Goal: Task Accomplishment & Management: Use online tool/utility

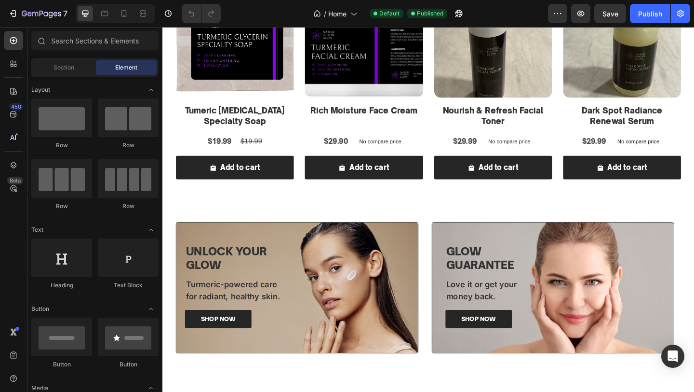
scroll to position [520, 0]
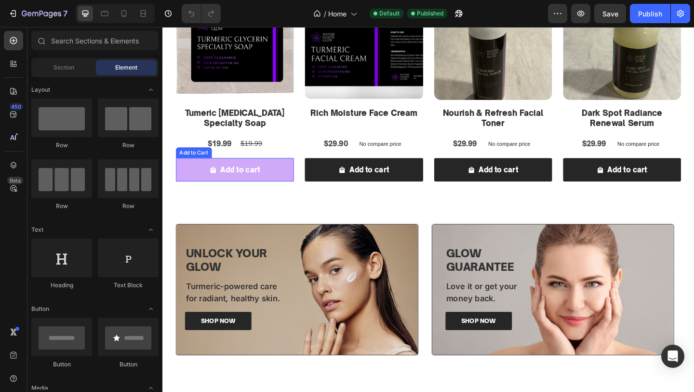
click at [295, 177] on button "Add to cart" at bounding box center [241, 182] width 128 height 26
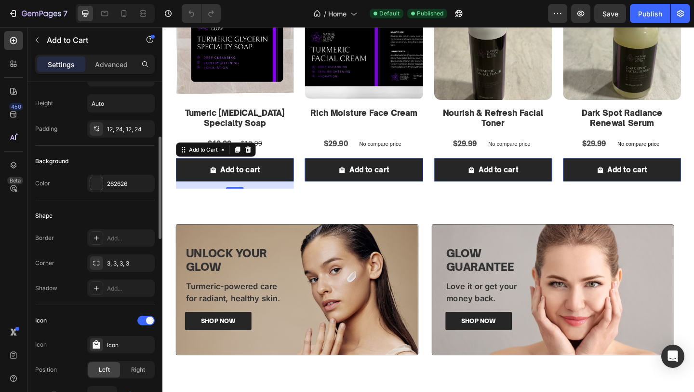
scroll to position [176, 0]
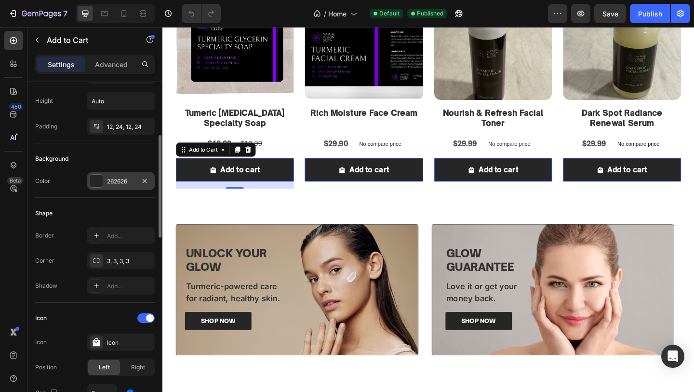
click at [117, 177] on div "262626" at bounding box center [121, 181] width 28 height 9
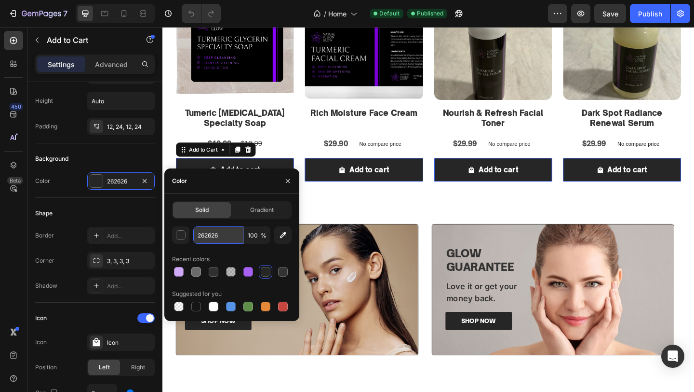
click at [219, 232] on input "262626" at bounding box center [218, 234] width 50 height 17
paste input "#8C00F7"
type input "#8C00F7"
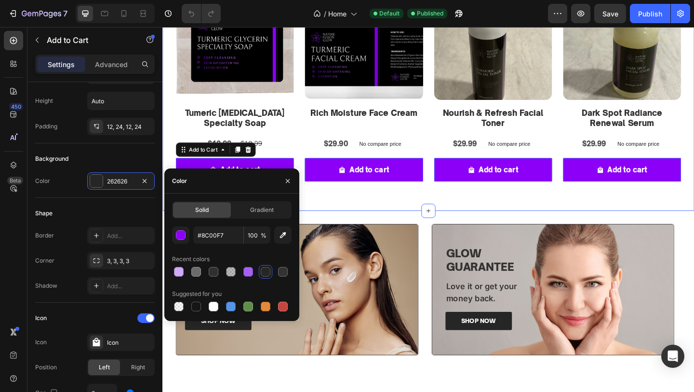
click at [346, 217] on div "Start fresh. Glow deeply. Heading Deeply cleanses pores, removes dirt, and refr…" at bounding box center [452, 49] width 579 height 355
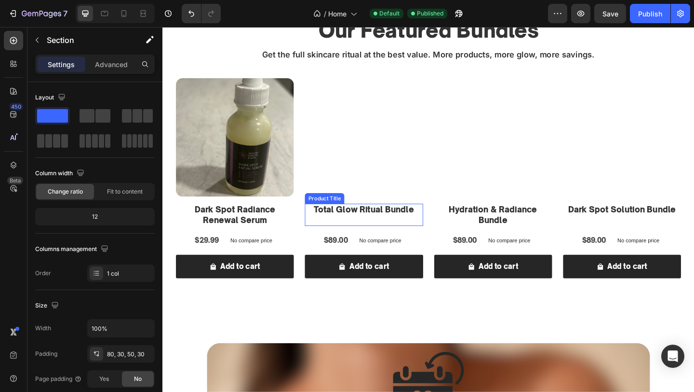
scroll to position [1873, 0]
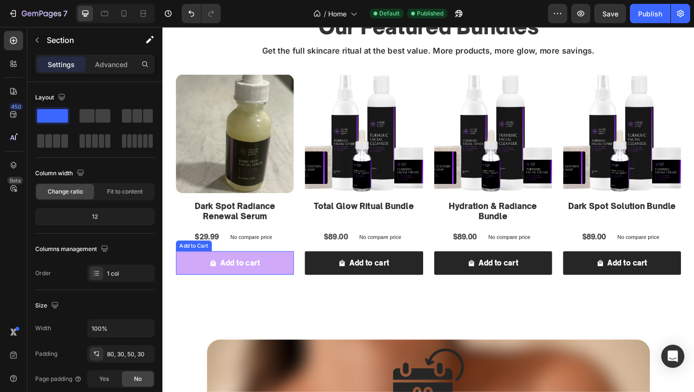
click at [288, 280] on button "Add to cart" at bounding box center [241, 284] width 128 height 26
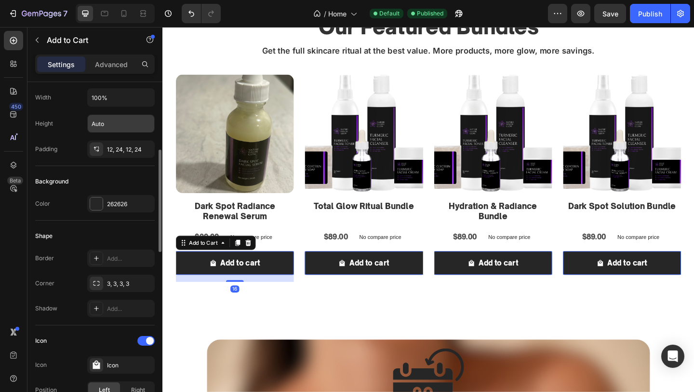
scroll to position [178, 0]
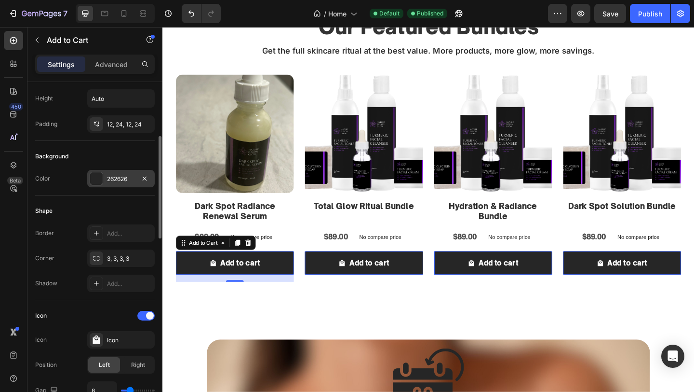
click at [104, 178] on div "262626" at bounding box center [121, 178] width 68 height 17
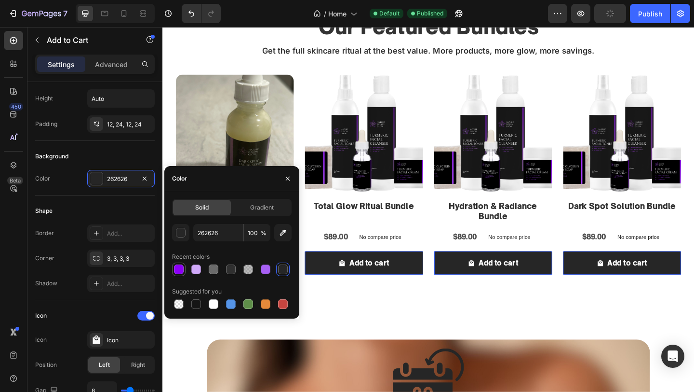
click at [178, 264] on div at bounding box center [179, 269] width 10 height 10
type input "8C00F7"
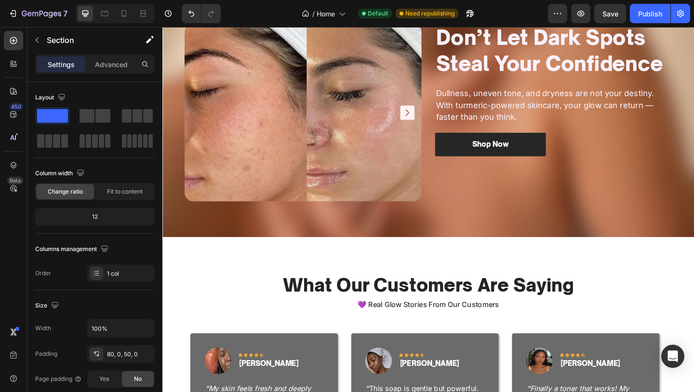
scroll to position [1229, 0]
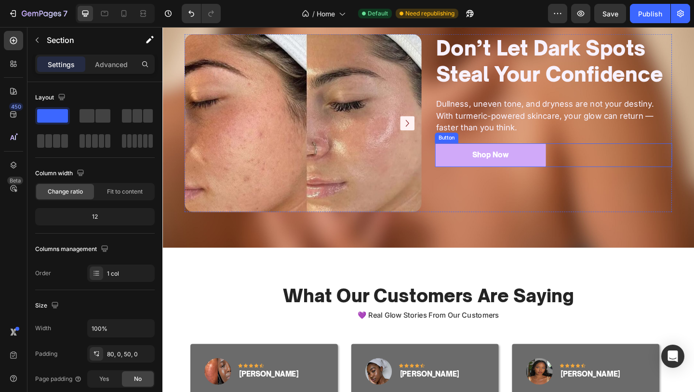
click at [556, 163] on link "Shop Now" at bounding box center [519, 166] width 121 height 26
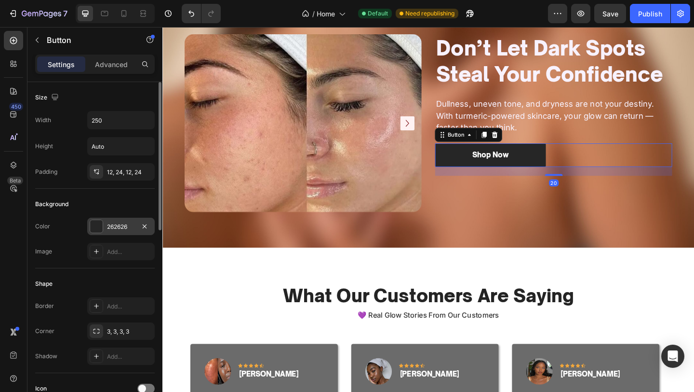
click at [109, 228] on div "262626" at bounding box center [121, 226] width 28 height 9
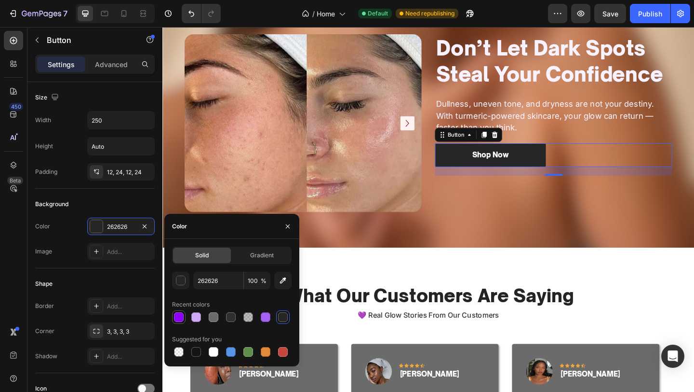
click at [177, 313] on div at bounding box center [179, 317] width 10 height 10
type input "8C00F7"
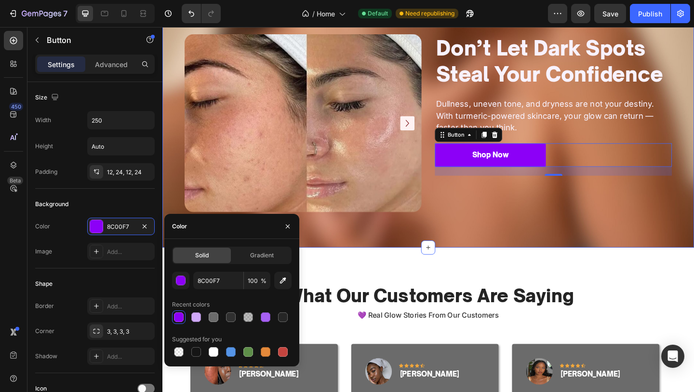
click at [525, 264] on div "Image Image Carousel Don’t Let Dark Spots Steal Your Confidence Heading Dullnes…" at bounding box center [452, 131] width 579 height 271
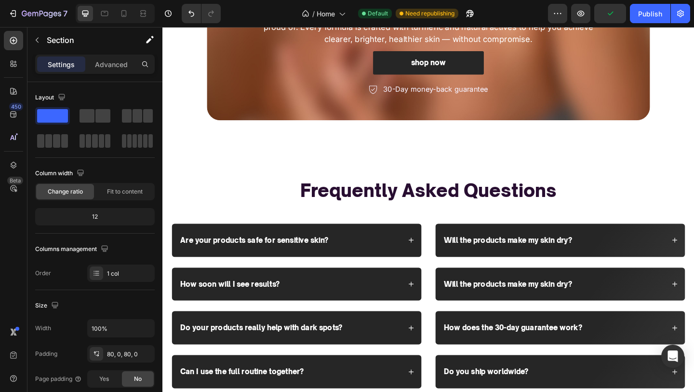
scroll to position [2315, 0]
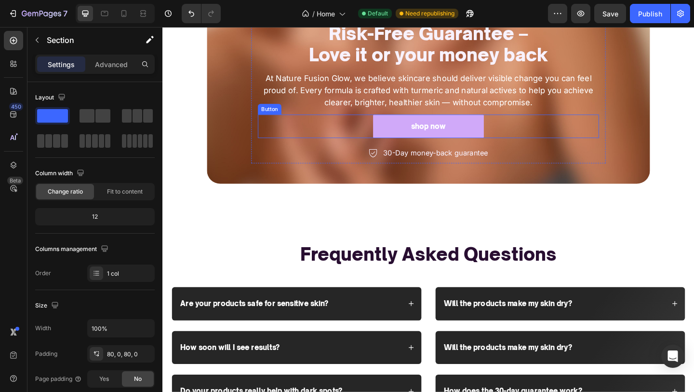
click at [505, 140] on link "shop now" at bounding box center [452, 135] width 121 height 26
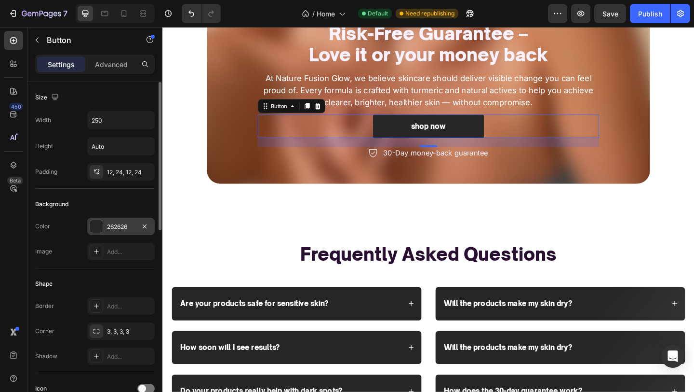
click at [116, 229] on div "262626" at bounding box center [121, 226] width 28 height 9
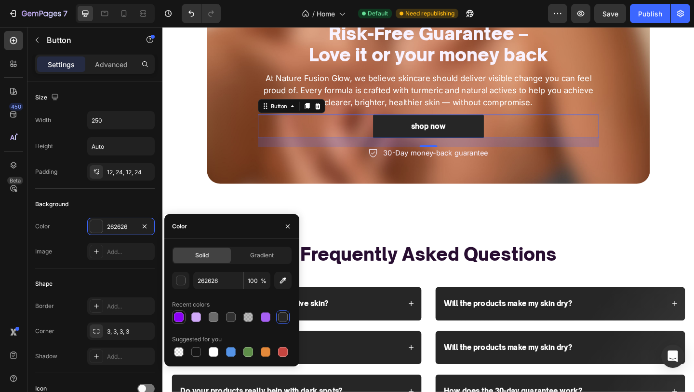
click at [178, 320] on div at bounding box center [179, 317] width 10 height 10
type input "8C00F7"
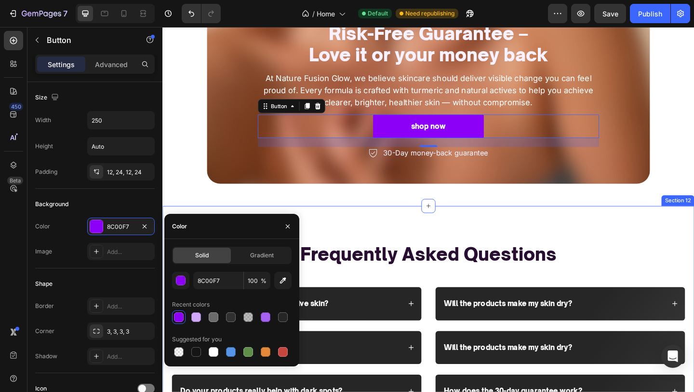
click at [629, 252] on div "Frequently Asked Questions Heading Row Are your products safe for sensitive ski…" at bounding box center [452, 370] width 579 height 299
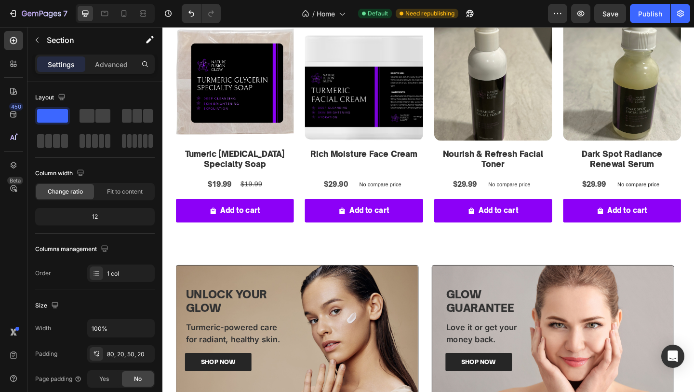
scroll to position [535, 0]
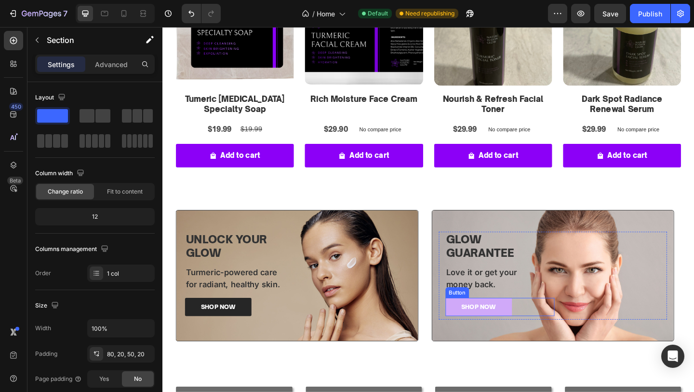
click at [536, 333] on link "SHOP NOW" at bounding box center [507, 331] width 72 height 20
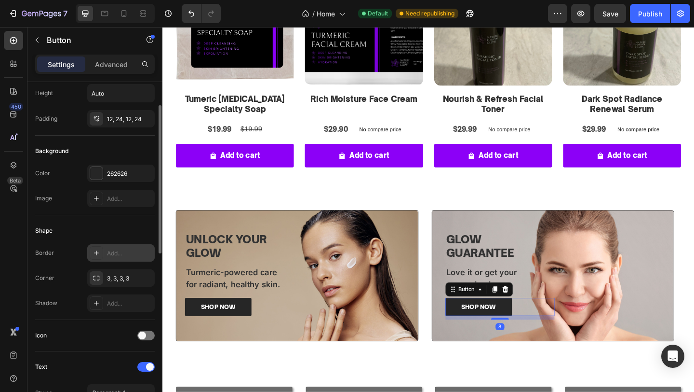
scroll to position [21, 0]
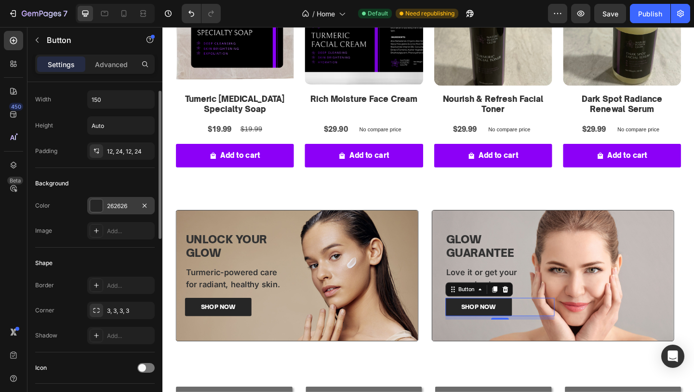
click at [120, 206] on div "262626" at bounding box center [121, 206] width 28 height 9
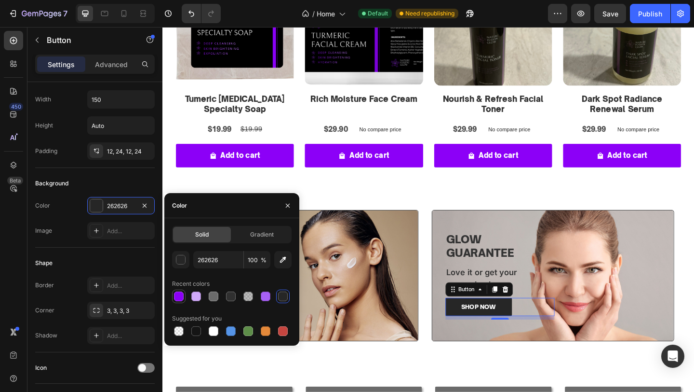
click at [176, 297] on div at bounding box center [179, 296] width 10 height 10
type input "8C00F7"
click at [381, 317] on div "SHOP NOW Button" at bounding box center [371, 296] width 120 height 95
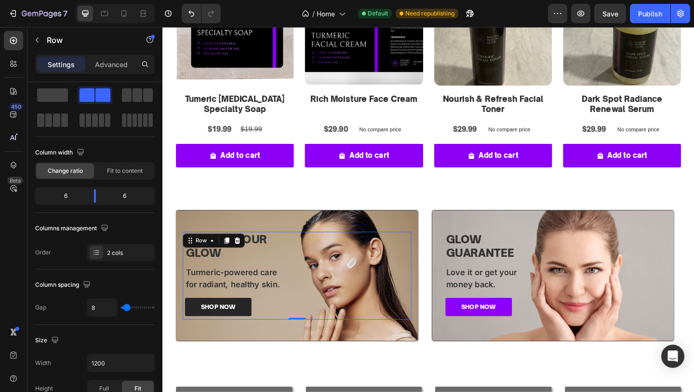
scroll to position [0, 0]
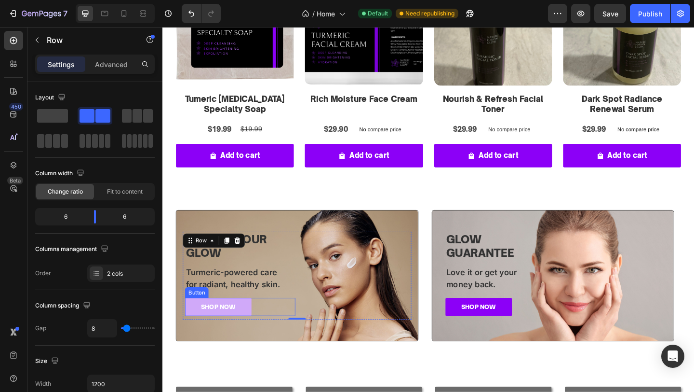
click at [259, 328] on link "SHOP NOW" at bounding box center [223, 331] width 72 height 20
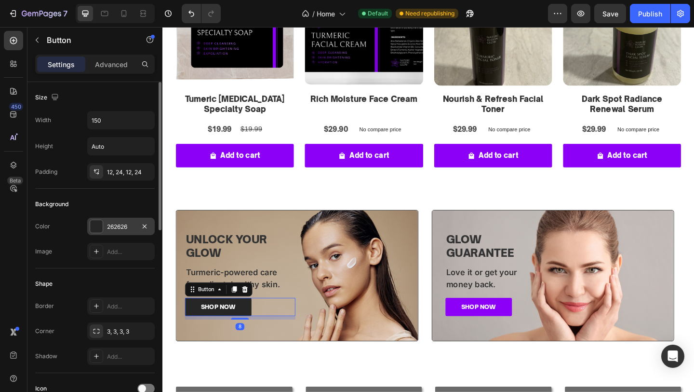
click at [115, 225] on div "262626" at bounding box center [121, 226] width 28 height 9
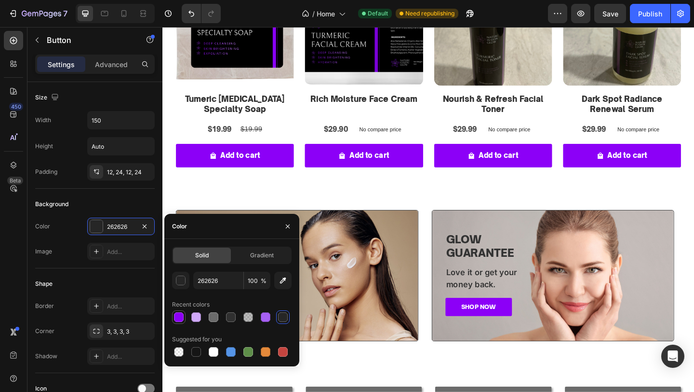
click at [177, 317] on div at bounding box center [179, 317] width 10 height 10
type input "8C00F7"
click at [460, 267] on div "Glow Guarantee Heading Love it or get your money back. Text Block SHOP NOW Butt…" at bounding box center [587, 297] width 263 height 126
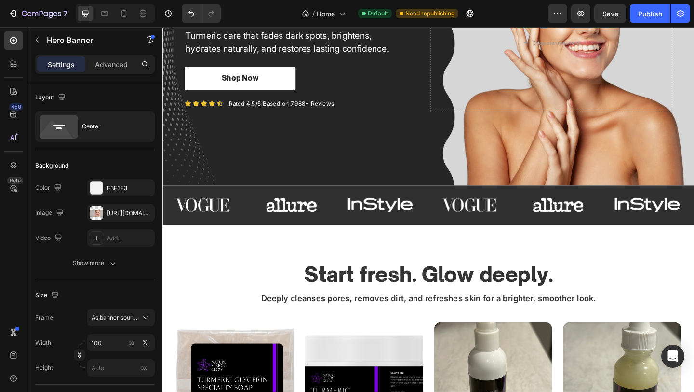
scroll to position [20, 0]
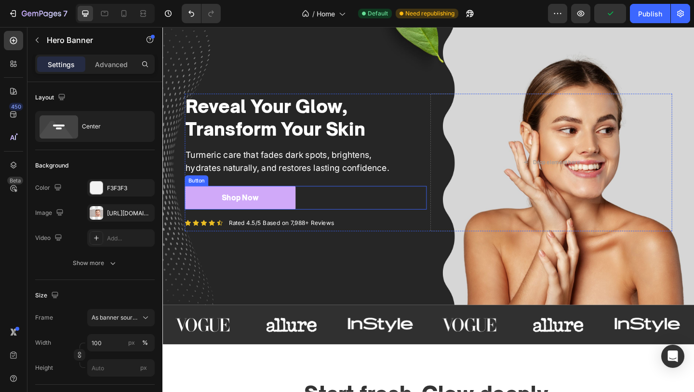
click at [286, 209] on link "Shop Now" at bounding box center [247, 213] width 121 height 26
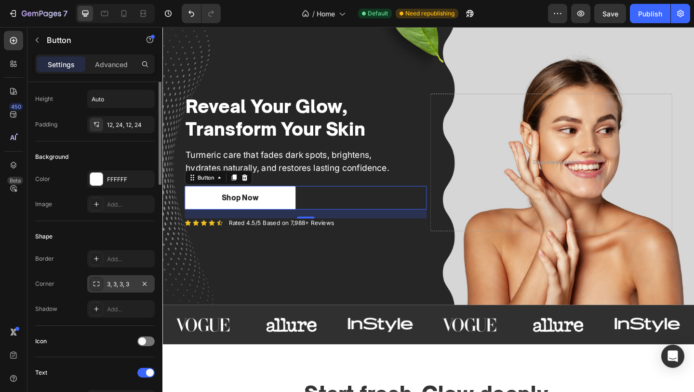
scroll to position [0, 0]
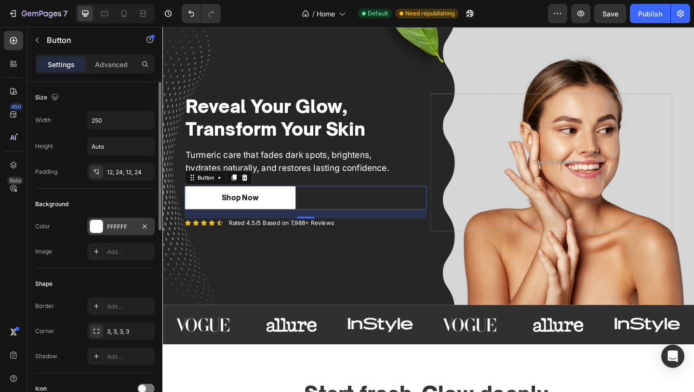
click at [114, 228] on div "FFFFFF" at bounding box center [121, 226] width 28 height 9
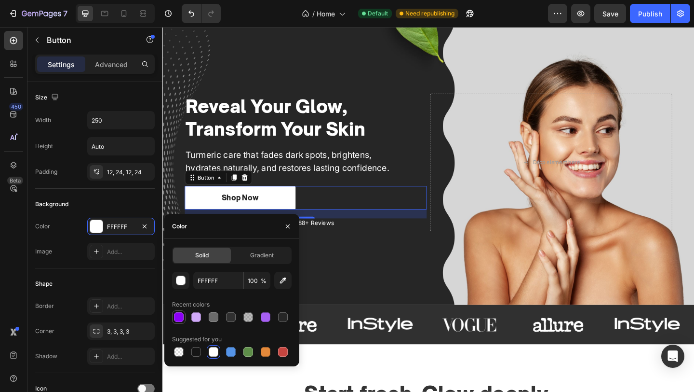
click at [181, 318] on div at bounding box center [179, 317] width 10 height 10
type input "8C00F7"
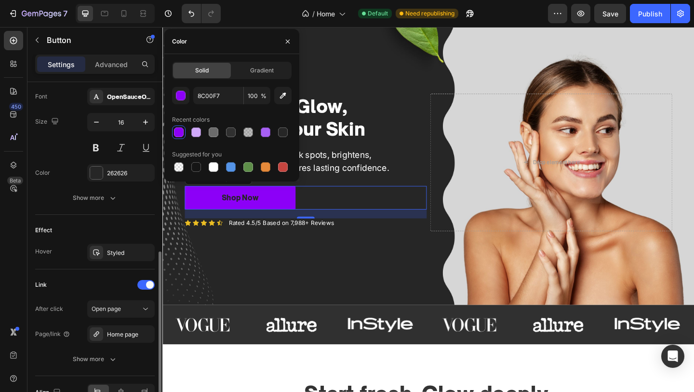
scroll to position [374, 0]
click at [118, 176] on div "262626" at bounding box center [121, 173] width 28 height 9
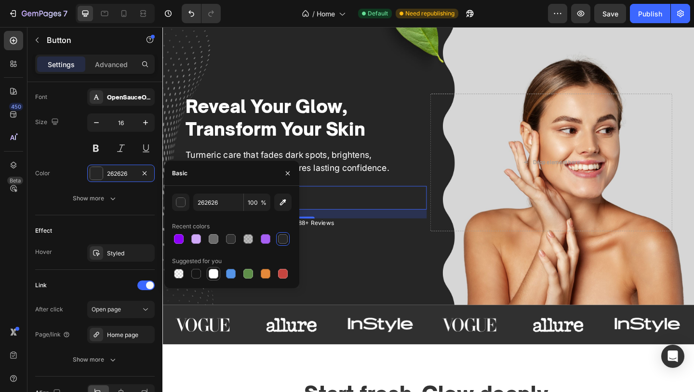
click at [211, 273] on div at bounding box center [214, 274] width 10 height 10
type input "FFFFFF"
click at [389, 271] on div "Reveal Your Glow, Transform Your Skin Heading Turmeric care that fades dark spo…" at bounding box center [452, 178] width 579 height 302
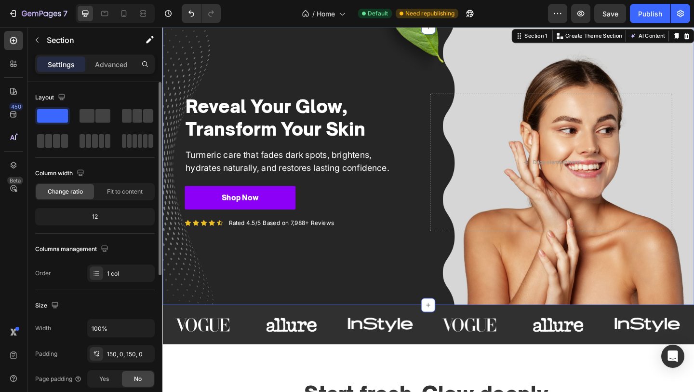
scroll to position [0, 0]
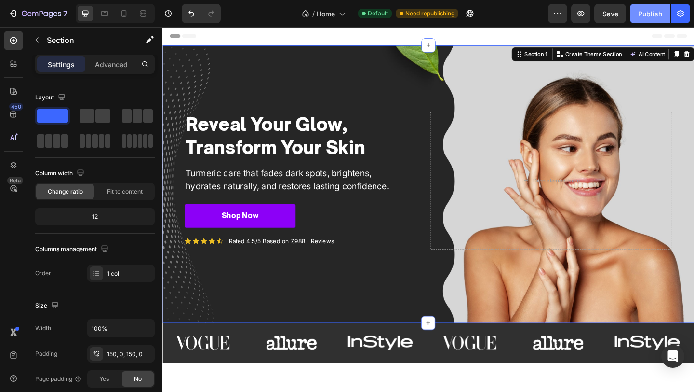
click at [651, 14] on div "Publish" at bounding box center [650, 14] width 24 height 10
click at [650, 19] on button "Publish" at bounding box center [650, 13] width 41 height 19
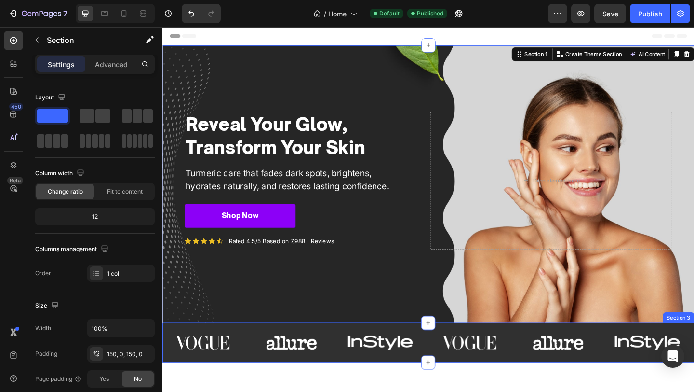
click at [357, 355] on div "Image Image Image Image Image Image Carousel Section 3" at bounding box center [452, 370] width 579 height 43
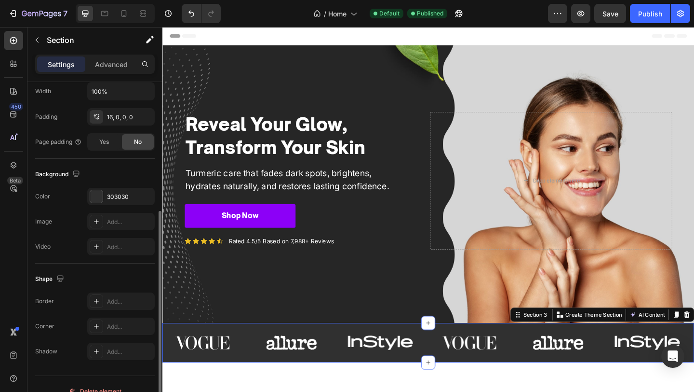
scroll to position [232, 0]
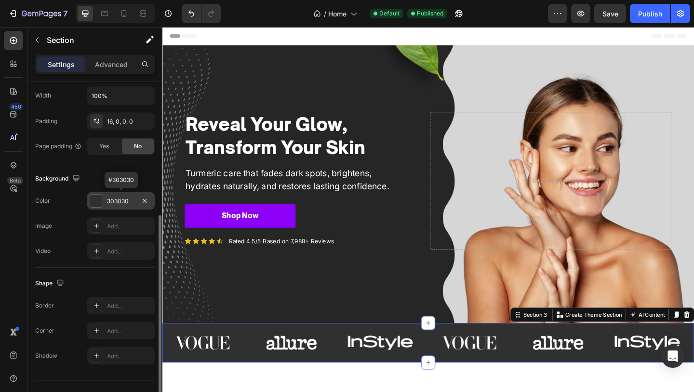
click at [116, 203] on div "303030" at bounding box center [121, 201] width 28 height 9
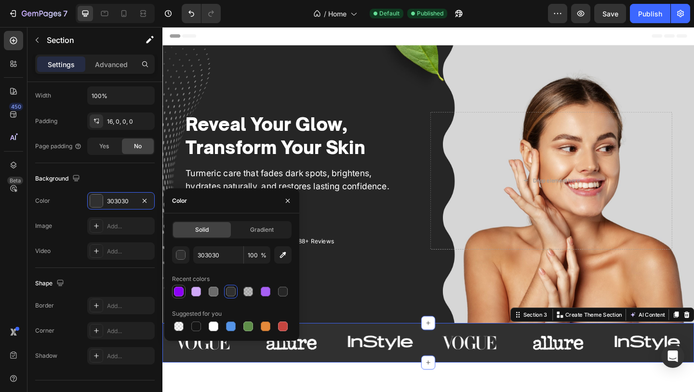
click at [182, 291] on div at bounding box center [179, 291] width 10 height 10
type input "8C00F7"
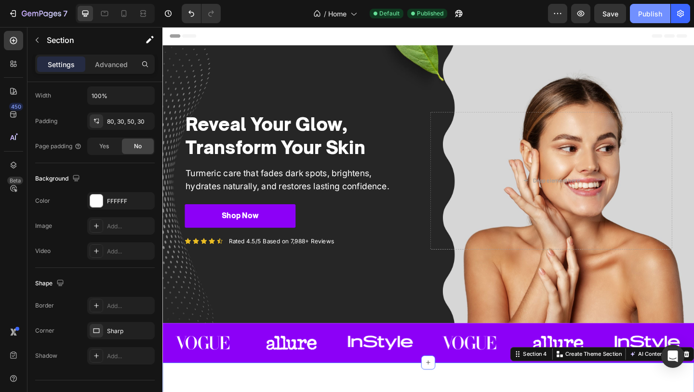
click at [650, 13] on div "Publish" at bounding box center [650, 14] width 24 height 10
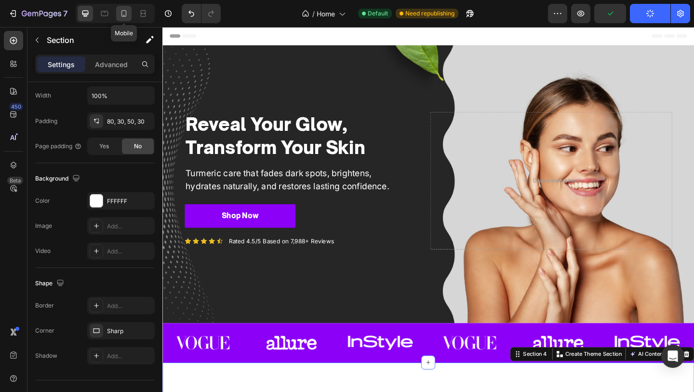
click at [123, 20] on div at bounding box center [123, 13] width 15 height 15
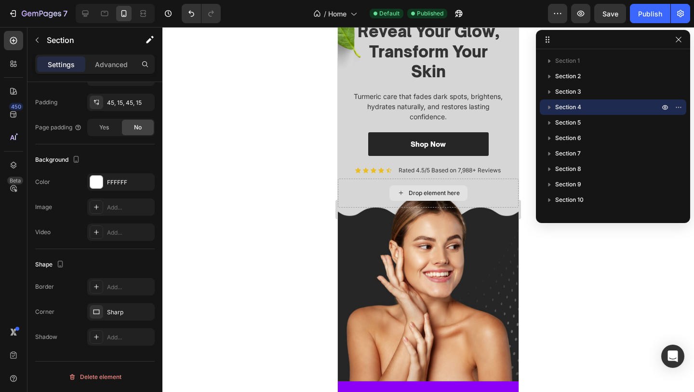
scroll to position [46, 0]
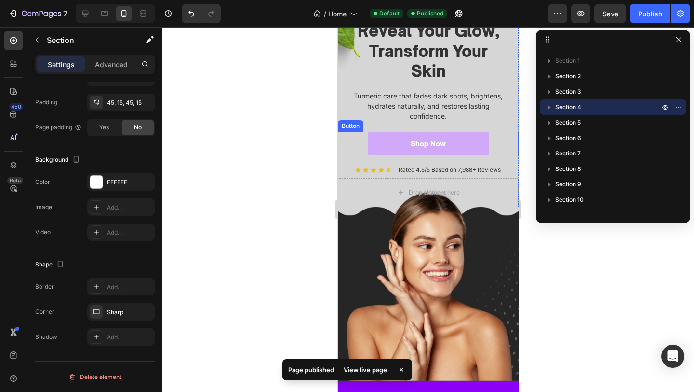
click at [478, 142] on link "Shop Now" at bounding box center [428, 144] width 121 height 24
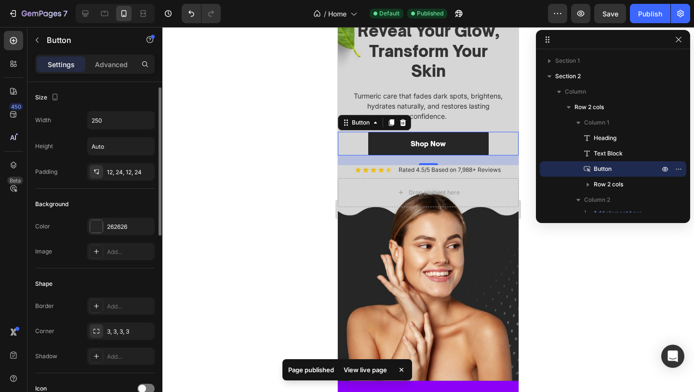
scroll to position [16, 0]
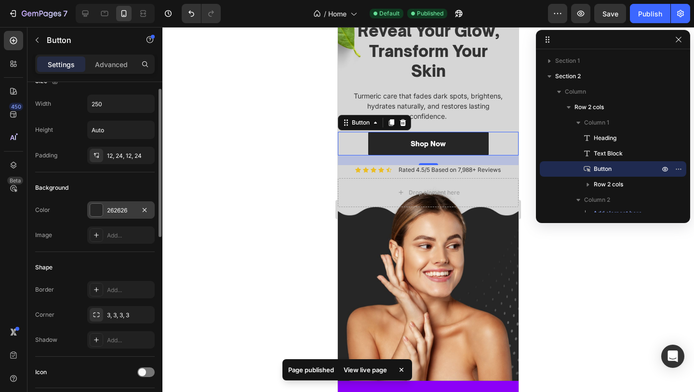
click at [117, 208] on div "262626" at bounding box center [121, 210] width 28 height 9
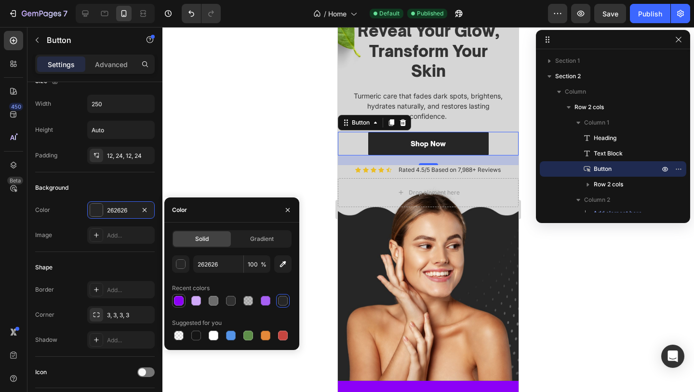
click at [178, 301] on div at bounding box center [179, 301] width 10 height 10
type input "8C00F7"
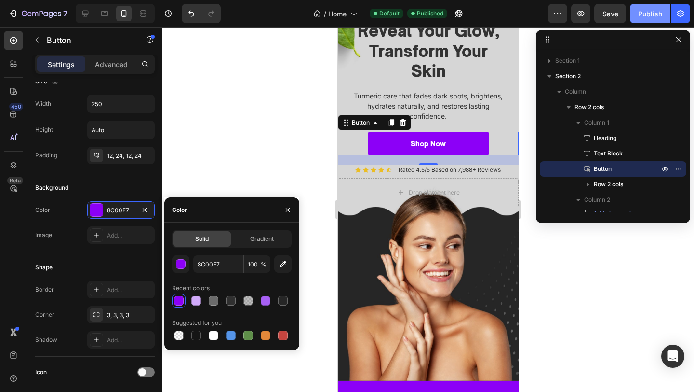
click at [654, 17] on div "Publish" at bounding box center [650, 14] width 24 height 10
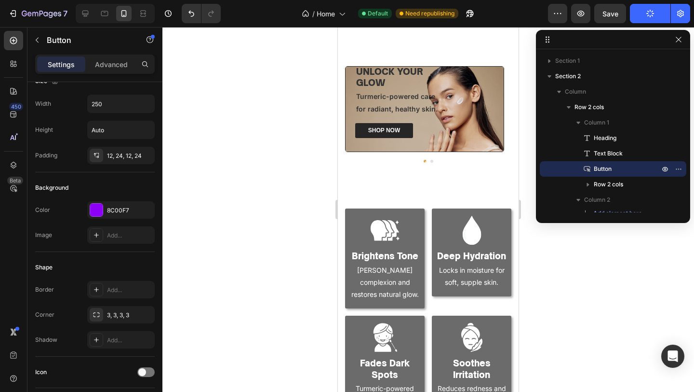
scroll to position [935, 0]
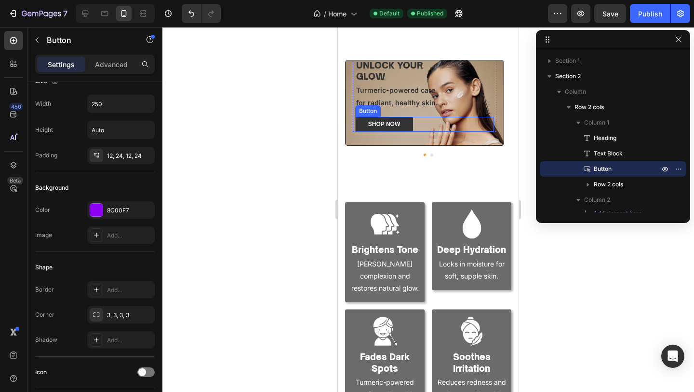
click at [405, 117] on link "SHOP NOW" at bounding box center [384, 124] width 58 height 15
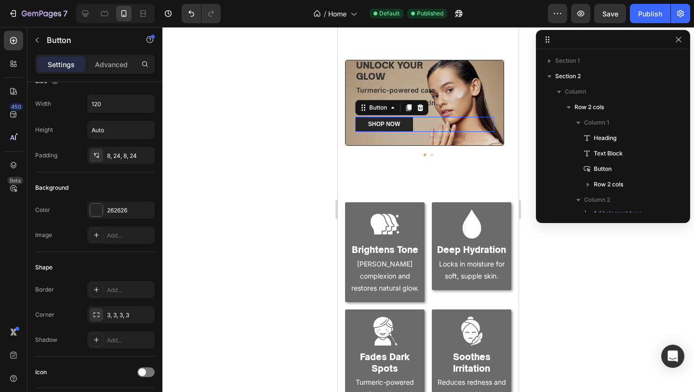
scroll to position [348, 0]
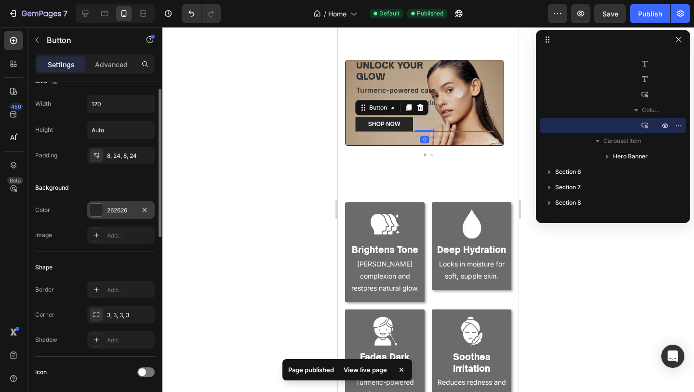
click at [104, 211] on div "262626" at bounding box center [121, 209] width 68 height 17
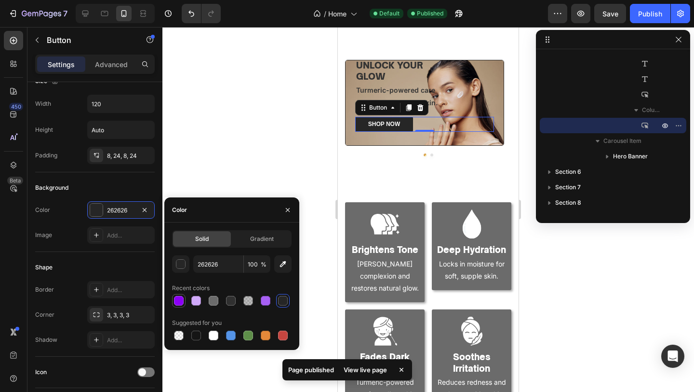
click at [178, 301] on div at bounding box center [179, 301] width 10 height 10
type input "8C00F7"
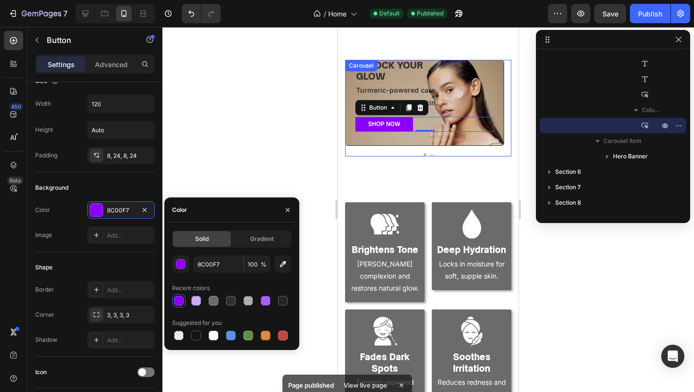
click at [431, 153] on button "Dot" at bounding box center [432, 154] width 3 height 3
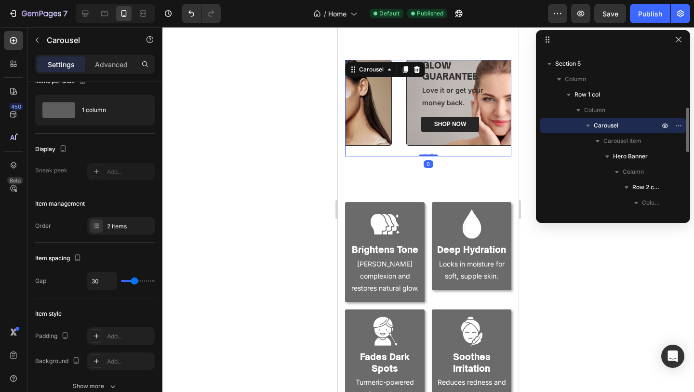
scroll to position [0, 0]
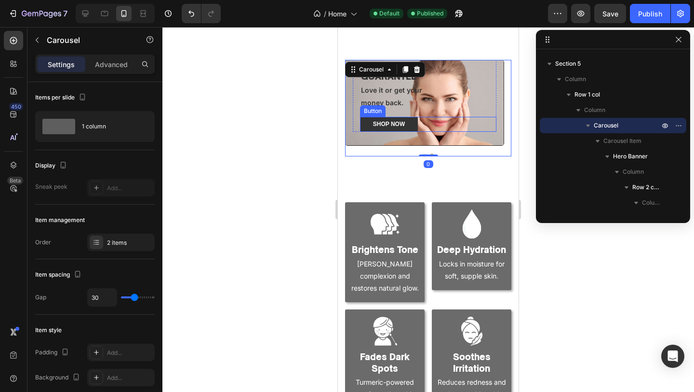
click at [408, 117] on link "SHOP NOW" at bounding box center [389, 124] width 58 height 15
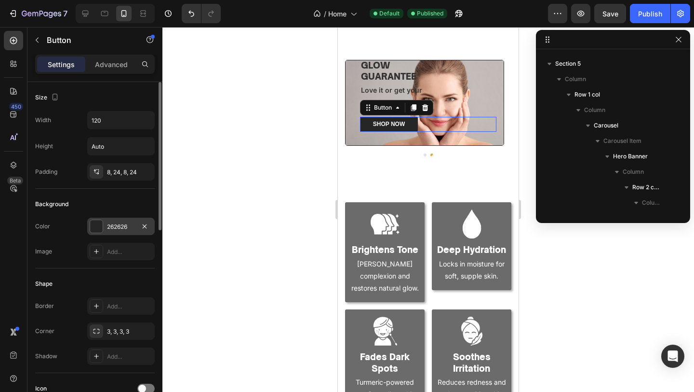
scroll to position [502, 0]
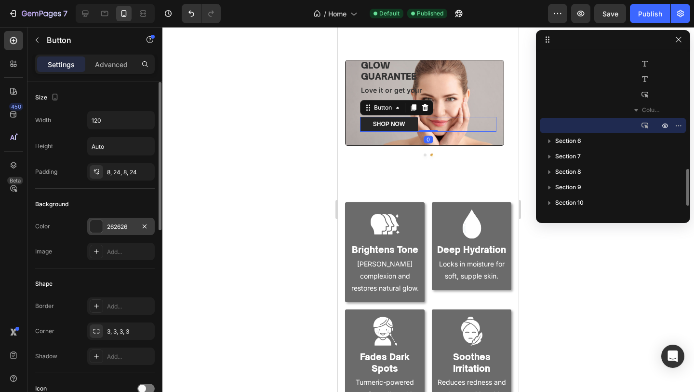
click at [95, 227] on div at bounding box center [96, 226] width 13 height 13
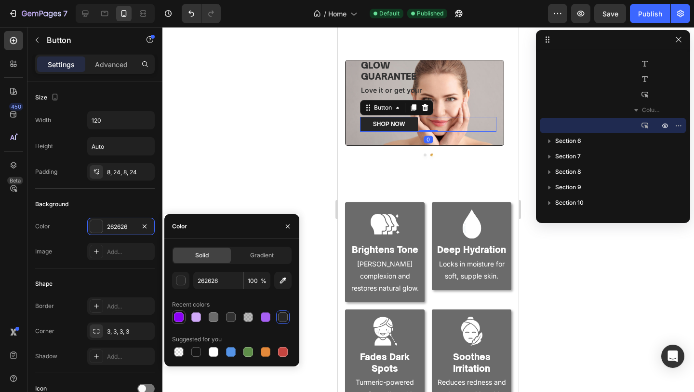
click at [175, 315] on div at bounding box center [179, 317] width 10 height 10
type input "8C00F7"
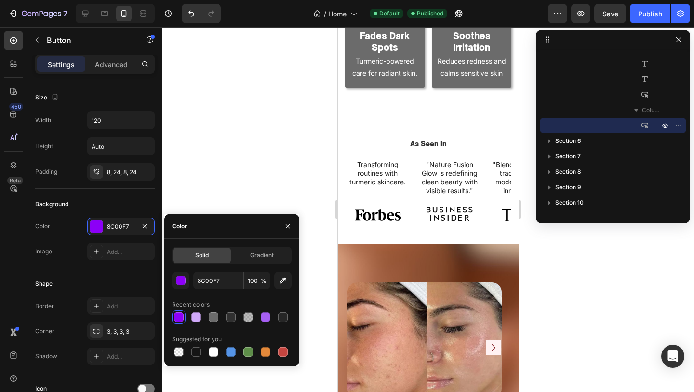
scroll to position [1284, 0]
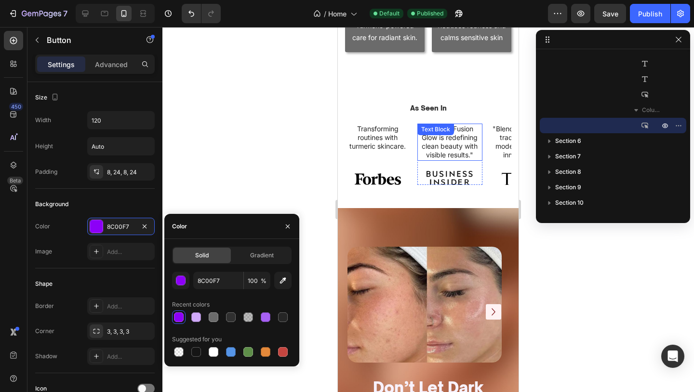
click at [424, 154] on p ""Nature Fusion Glow is redefining clean beauty with visible results."" at bounding box center [451, 141] width 64 height 35
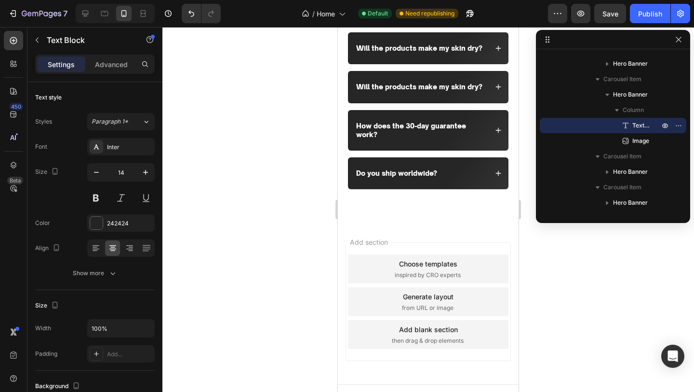
scroll to position [3353, 0]
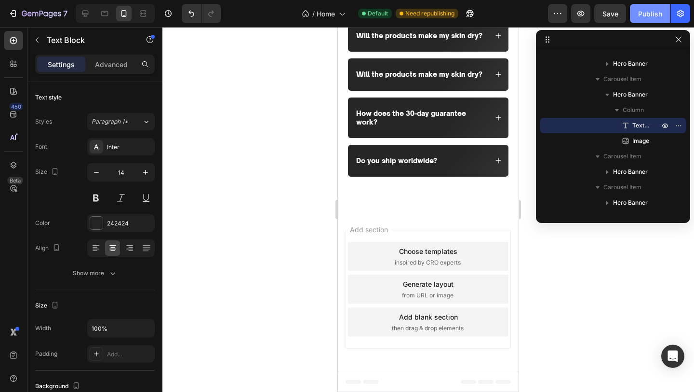
click at [653, 14] on div "Publish" at bounding box center [650, 14] width 24 height 10
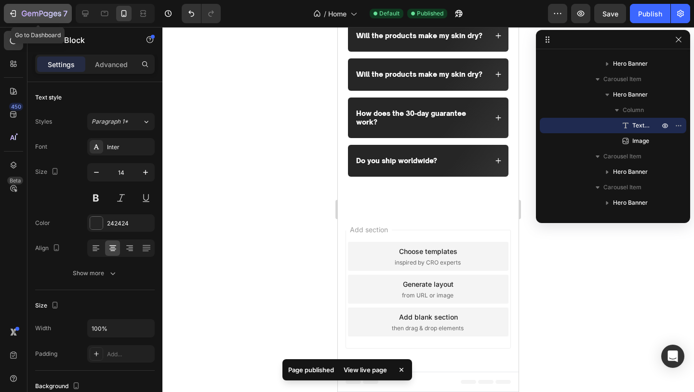
click at [14, 14] on icon "button" at bounding box center [13, 14] width 10 height 10
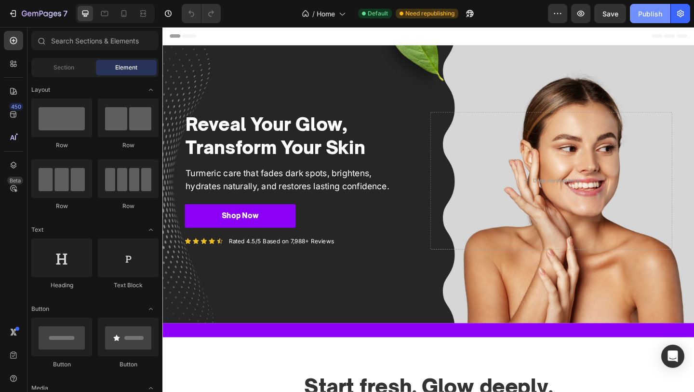
click at [651, 12] on div "Publish" at bounding box center [650, 14] width 24 height 10
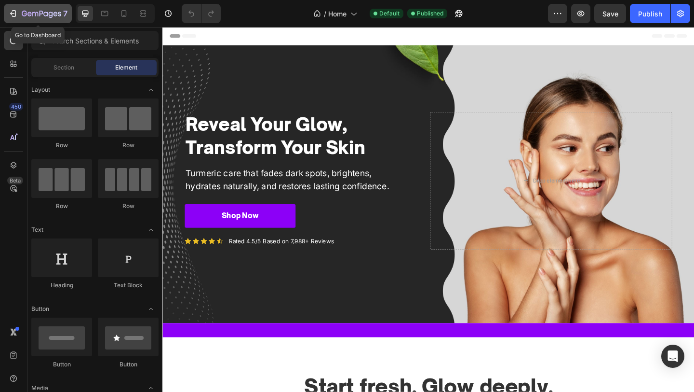
click at [23, 9] on div "7" at bounding box center [45, 14] width 46 height 12
